Goal: Information Seeking & Learning: Learn about a topic

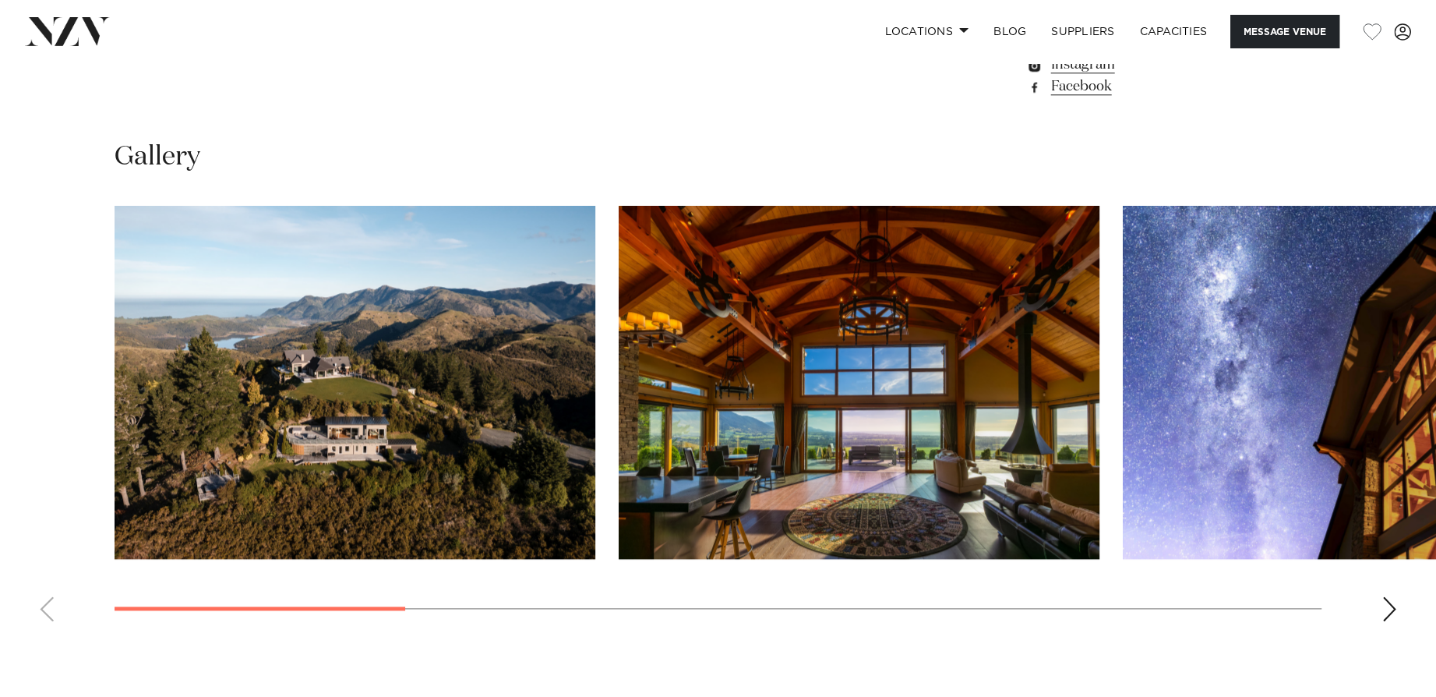
scroll to position [1454, 0]
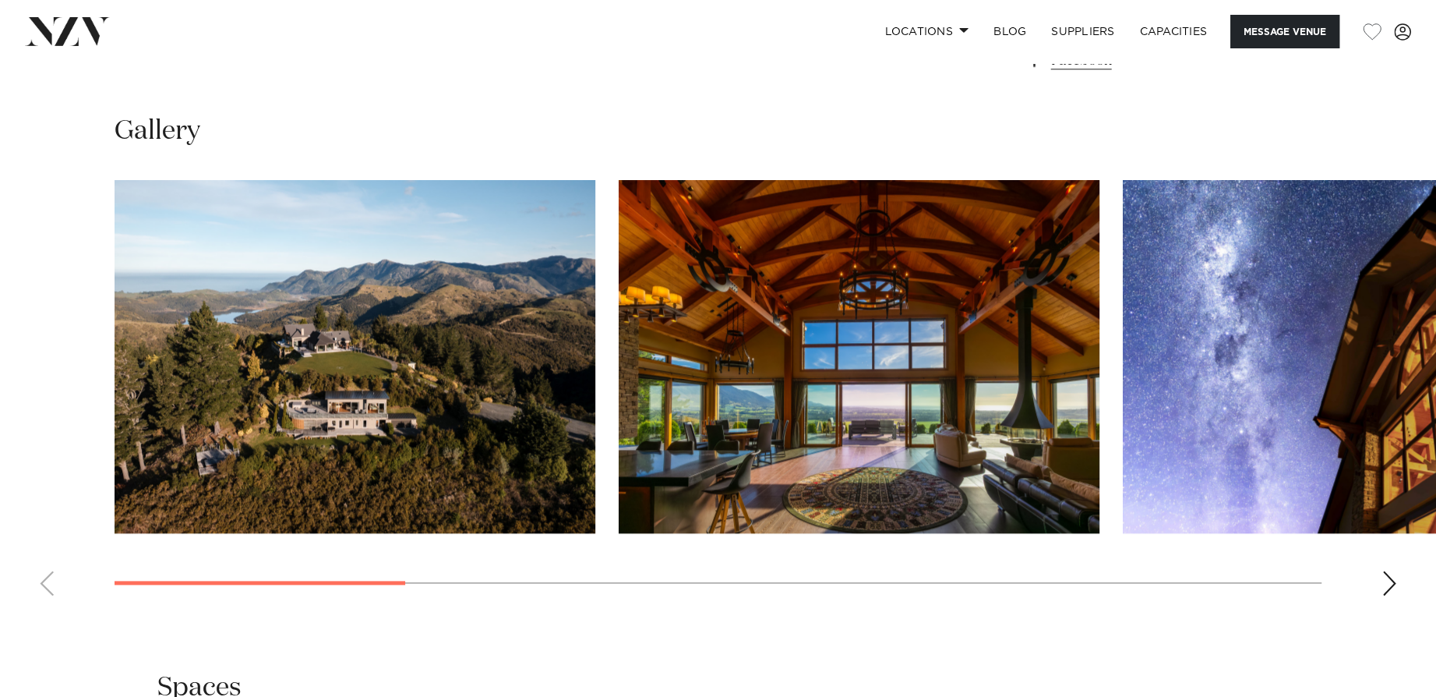
click at [1046, 412] on img "2 / 10" at bounding box center [859, 356] width 481 height 353
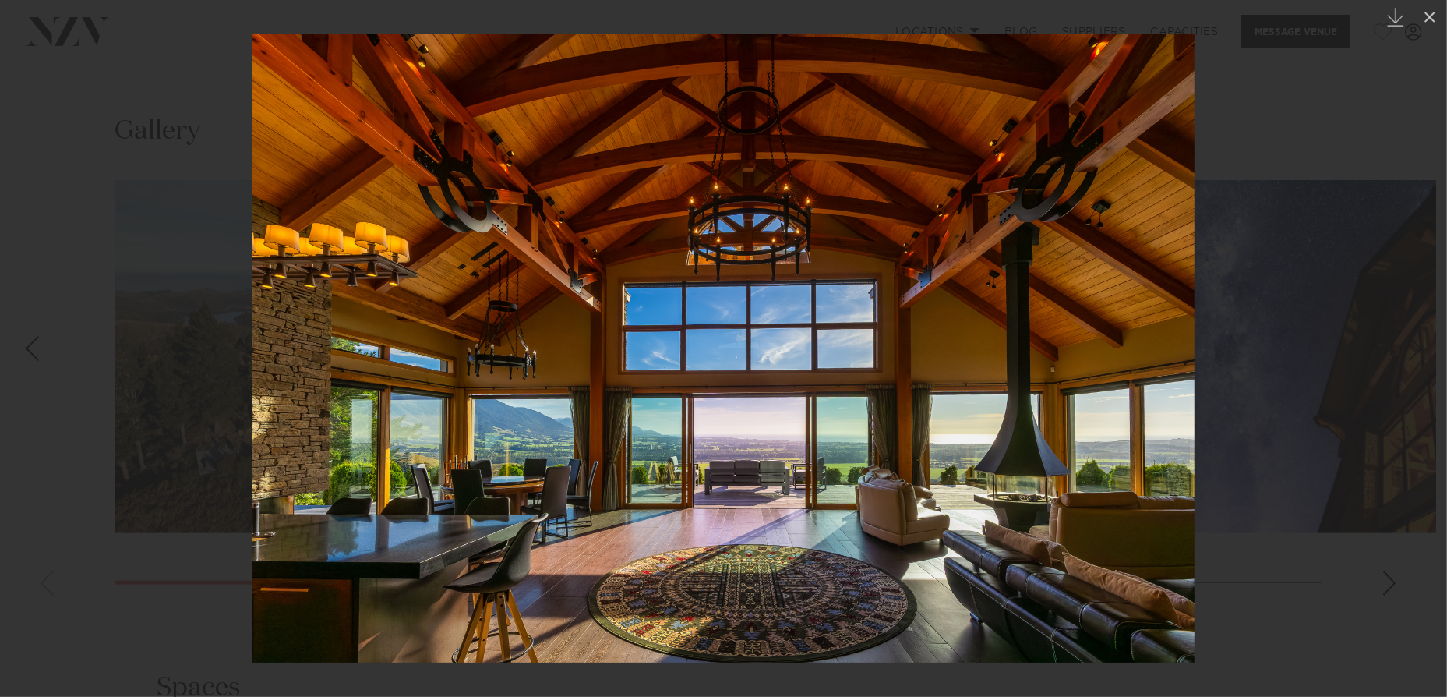
click at [1329, 380] on div at bounding box center [723, 348] width 1447 height 697
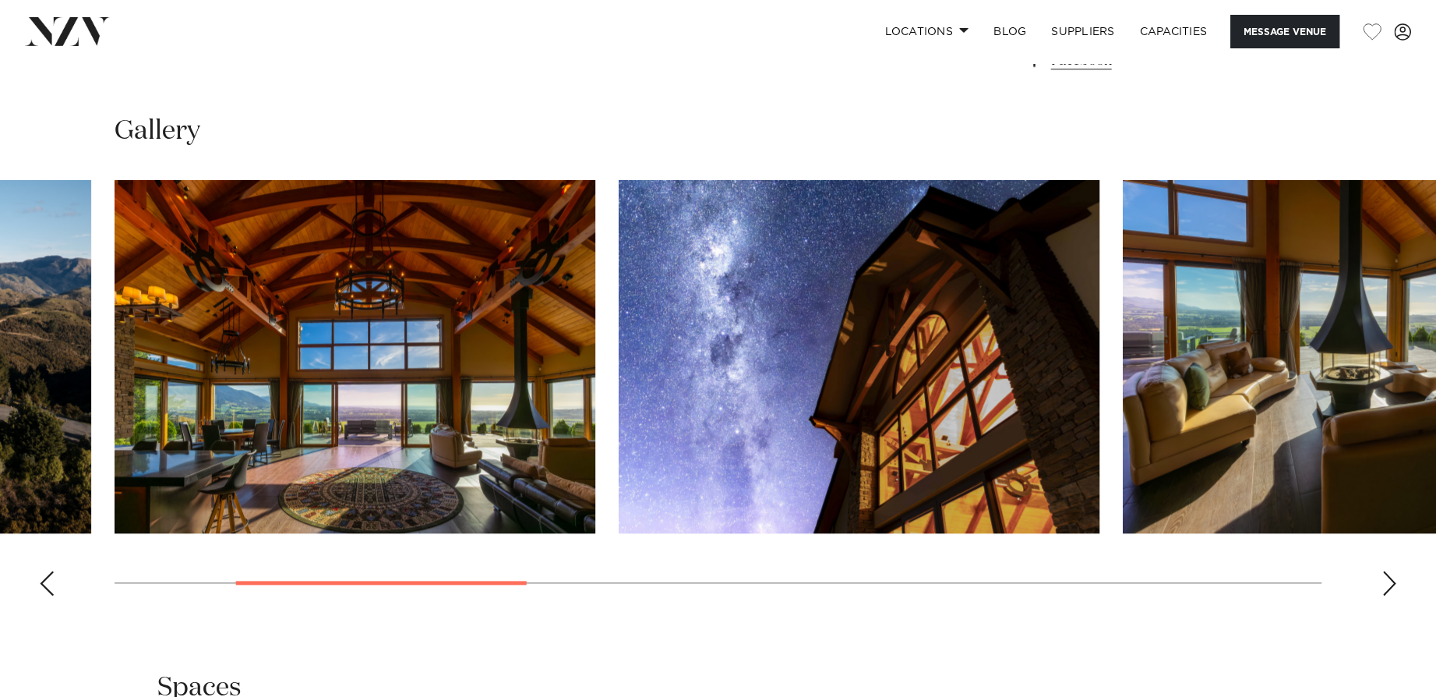
click at [1329, 380] on img "4 / 10" at bounding box center [1363, 356] width 481 height 353
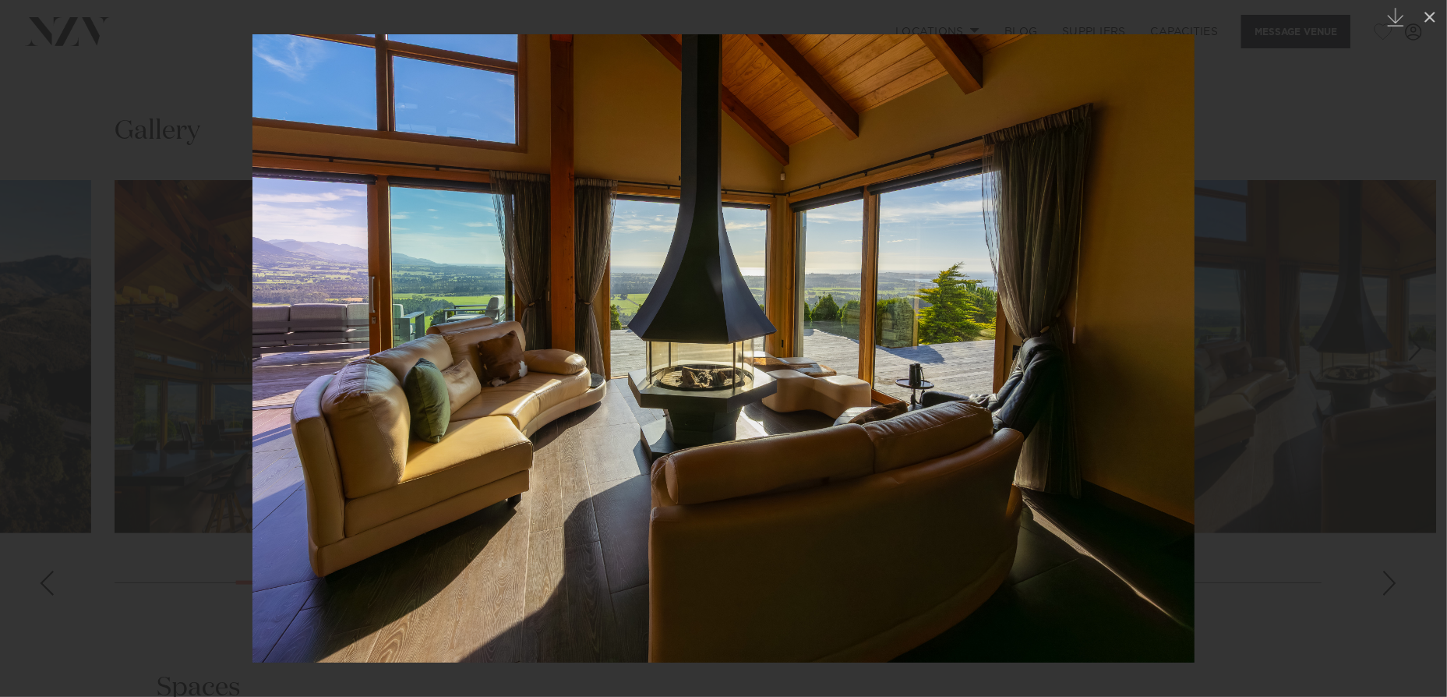
click at [1435, 397] on div at bounding box center [723, 348] width 1447 height 697
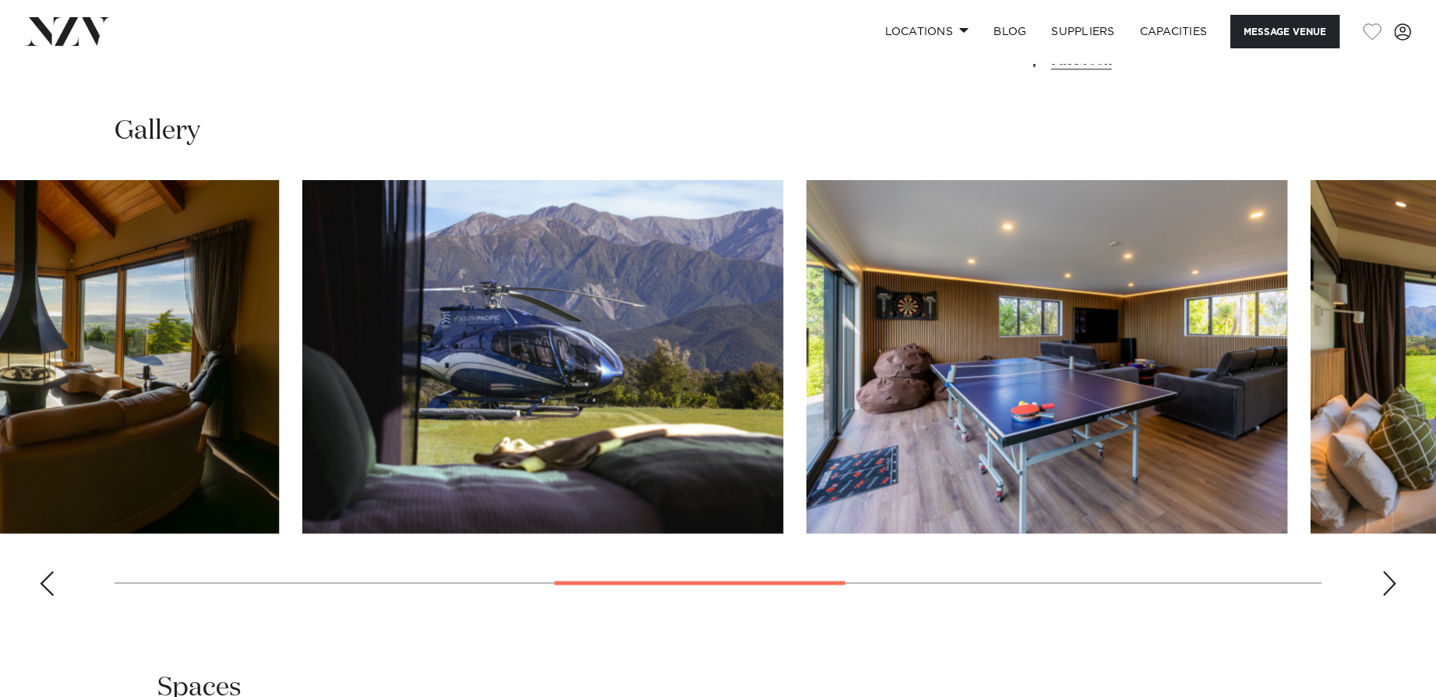
click at [807, 456] on img "6 / 10" at bounding box center [1047, 356] width 481 height 353
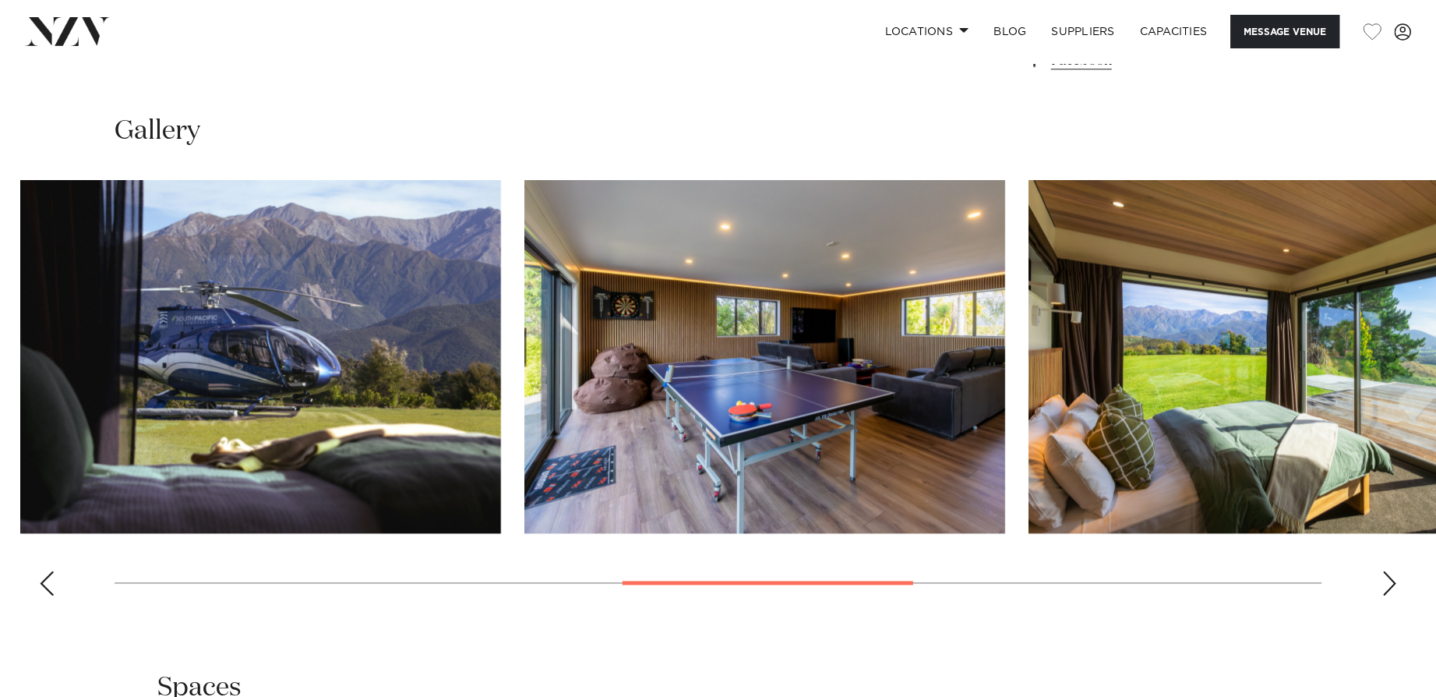
click at [1029, 475] on img "7 / 10" at bounding box center [1269, 356] width 481 height 353
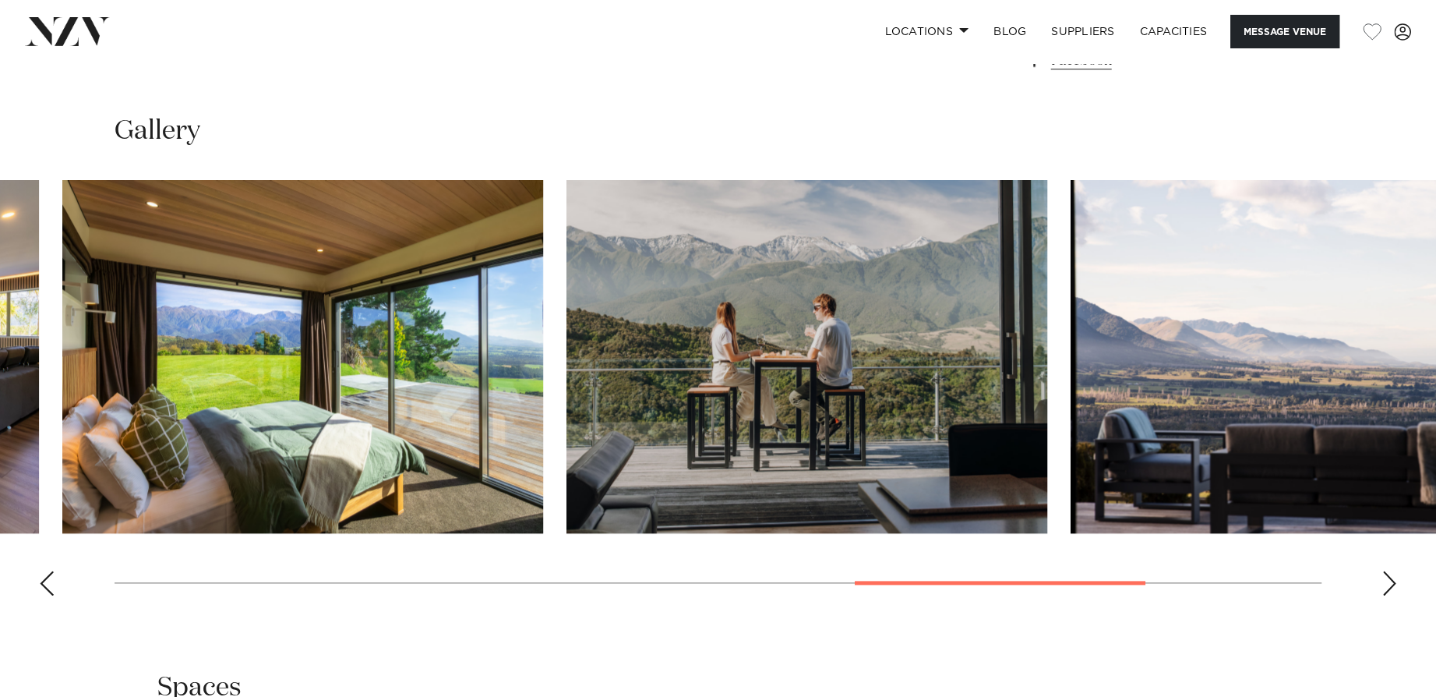
click at [567, 408] on img "8 / 10" at bounding box center [807, 356] width 481 height 353
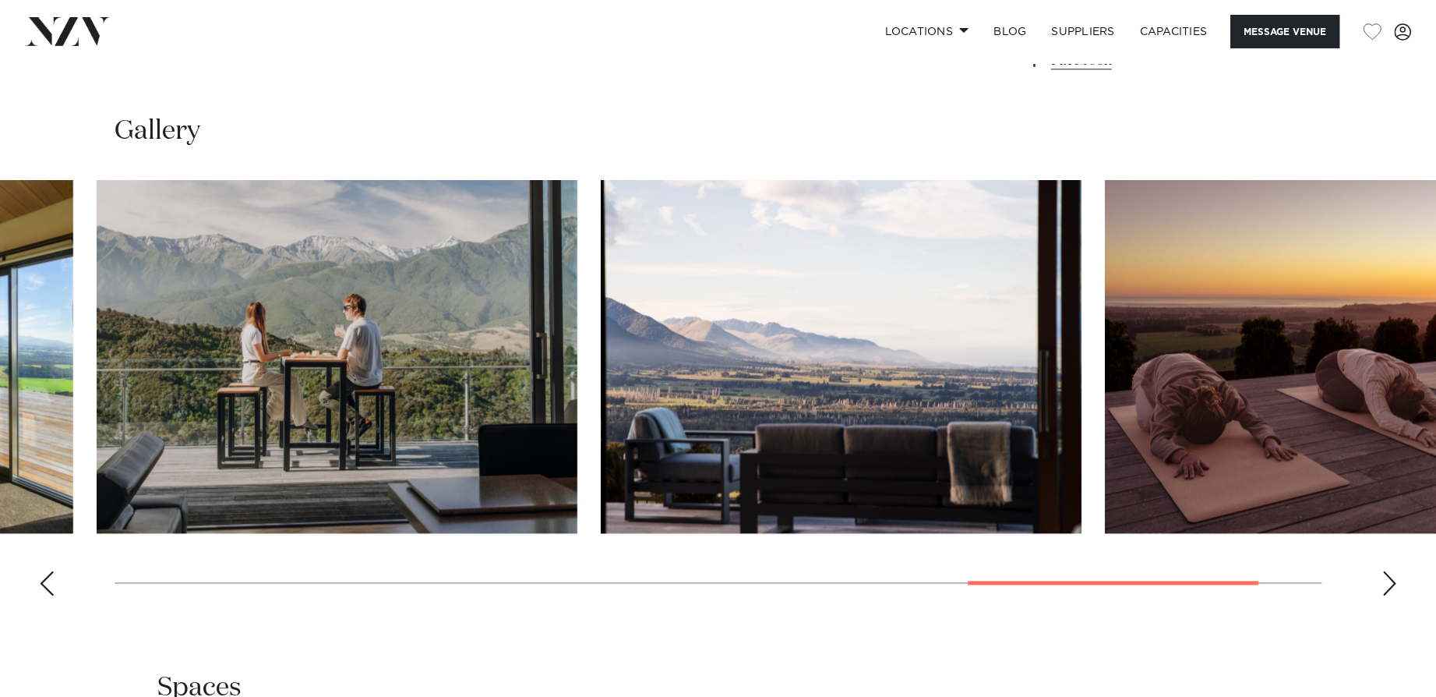
click at [641, 372] on img "9 / 10" at bounding box center [841, 356] width 481 height 353
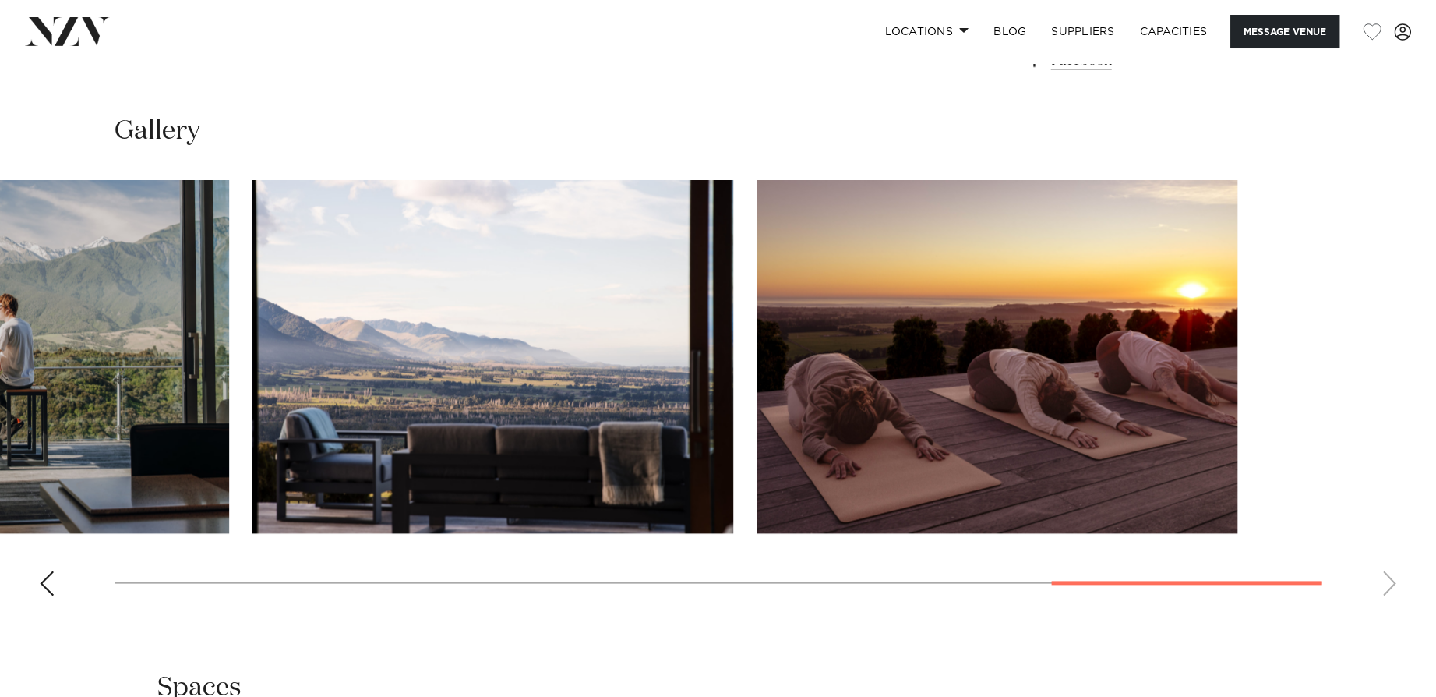
click at [0, 0] on slot at bounding box center [0, 0] width 0 height 0
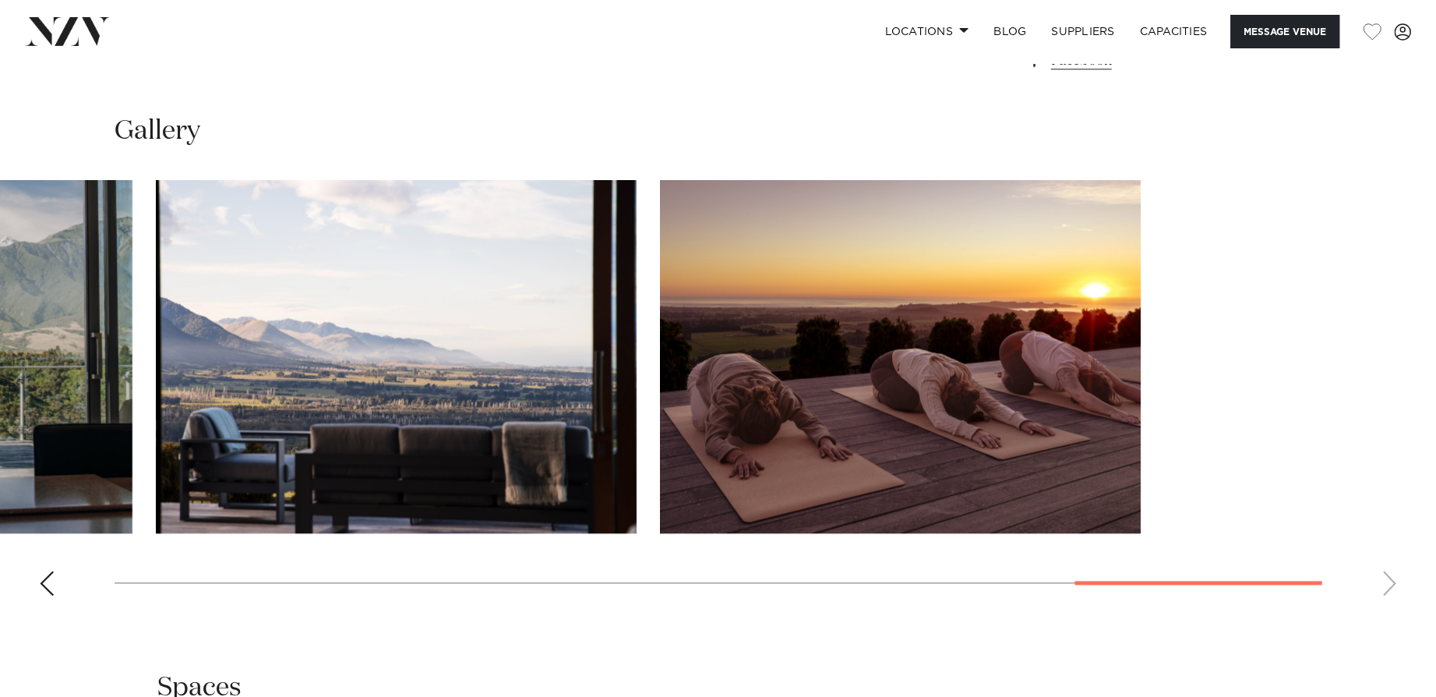
click at [0, 0] on slot at bounding box center [0, 0] width 0 height 0
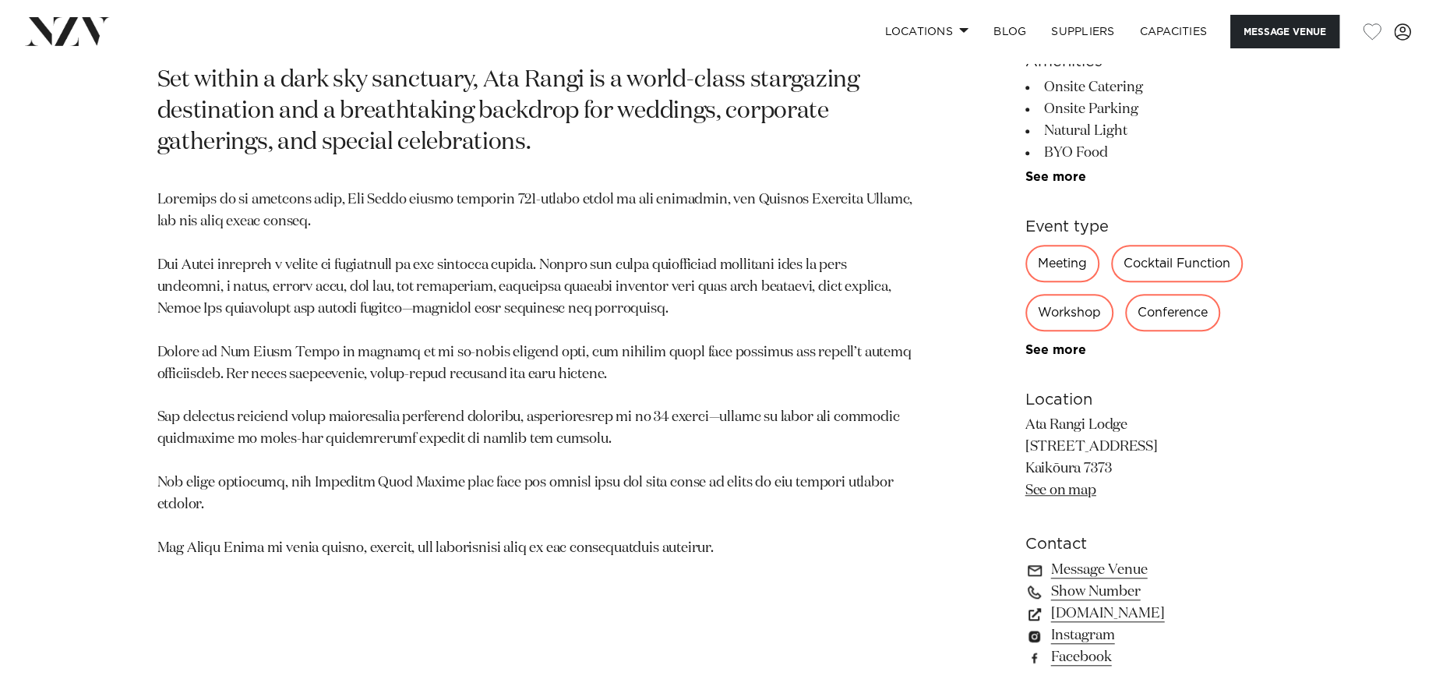
scroll to position [831, 0]
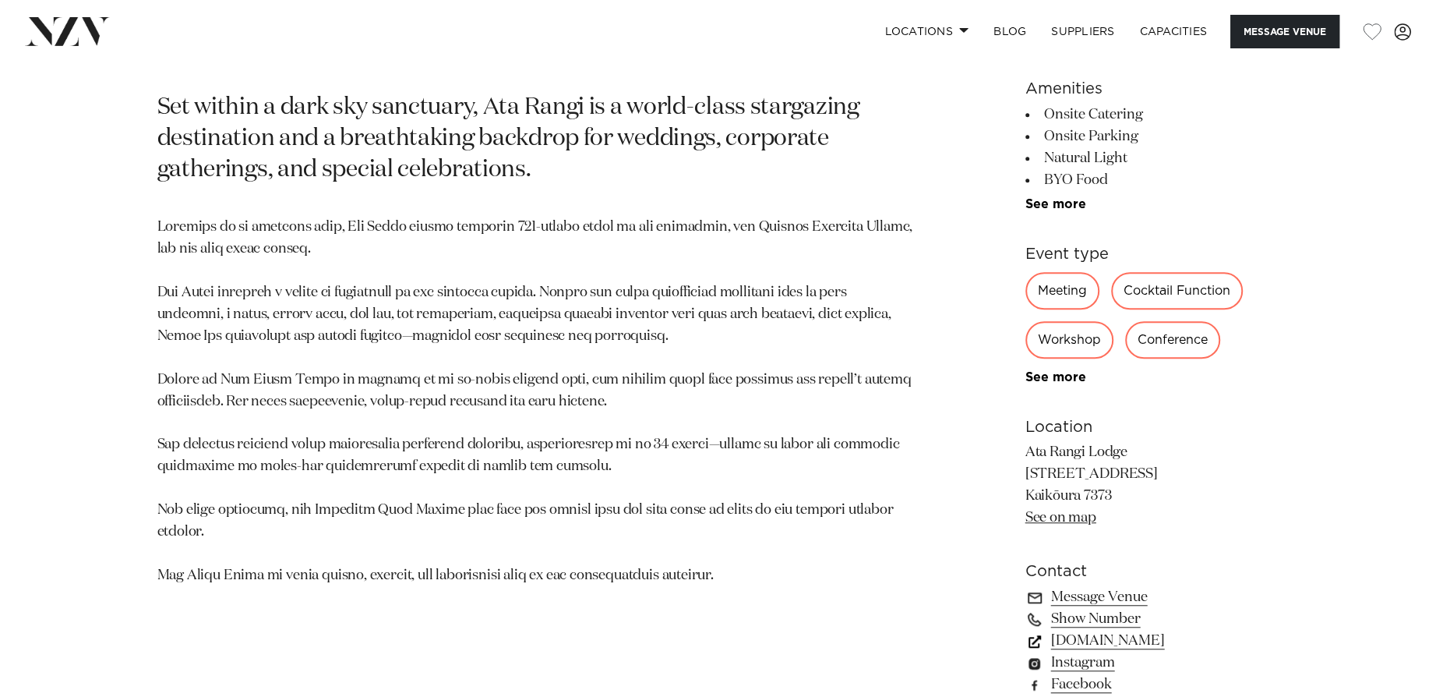
click at [1156, 636] on link "[DOMAIN_NAME]" at bounding box center [1152, 641] width 254 height 22
